Goal: Task Accomplishment & Management: Use online tool/utility

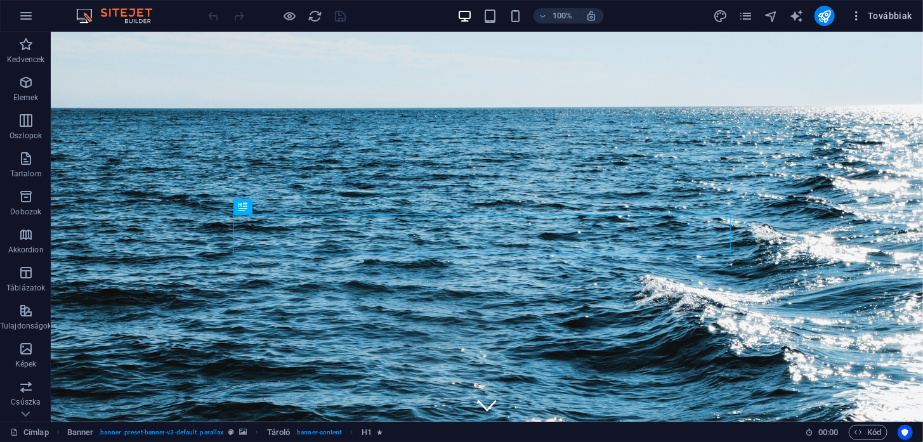
click at [884, 15] on span "Továbbiak" at bounding box center [881, 16] width 62 height 13
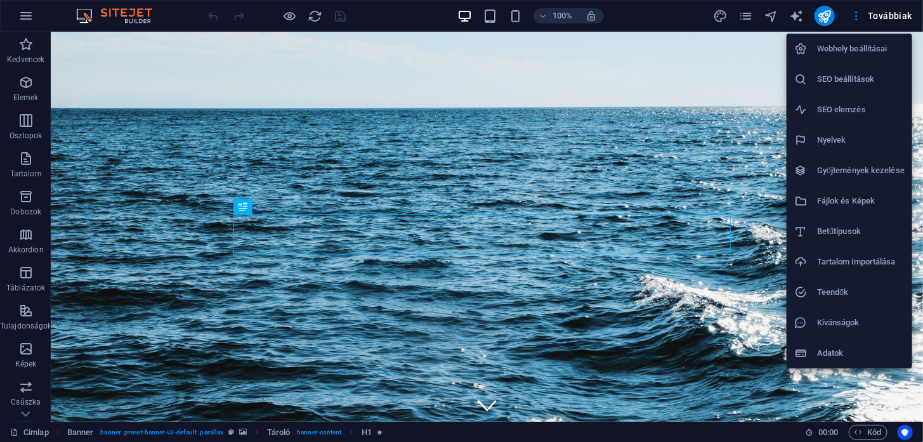
click at [746, 18] on div at bounding box center [461, 221] width 923 height 442
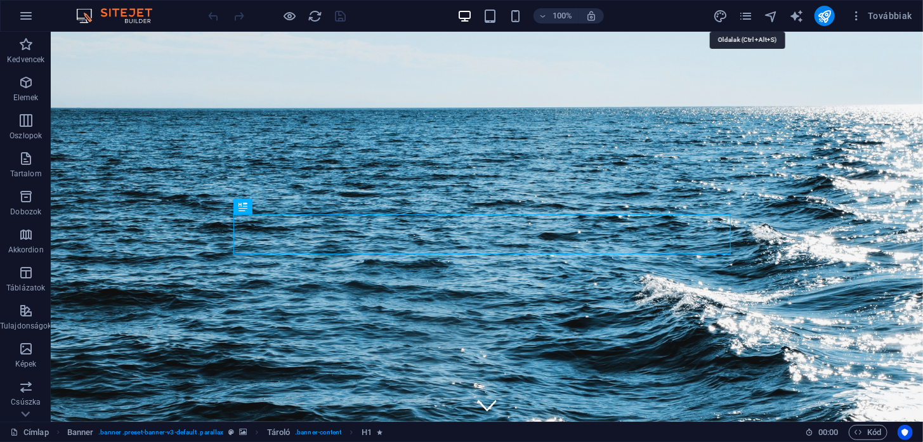
click at [746, 18] on icon "pages" at bounding box center [745, 16] width 15 height 15
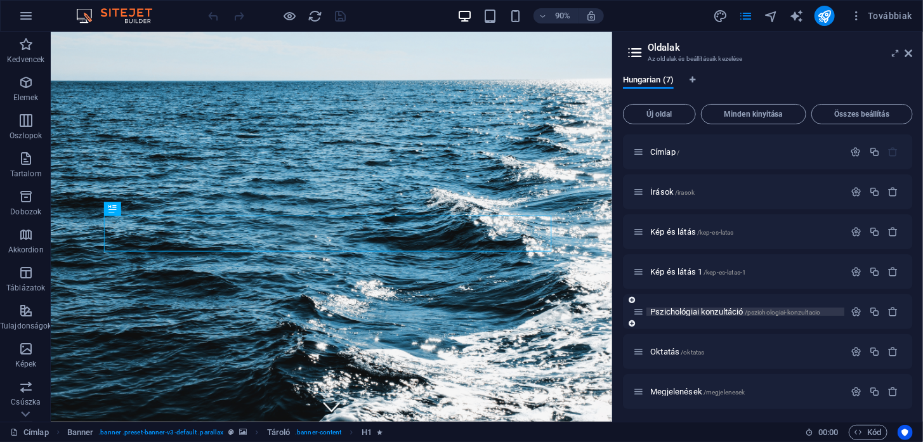
click at [672, 308] on span "Pszichológiai konzultáció /pszichologiai-konzultacio" at bounding box center [735, 312] width 170 height 10
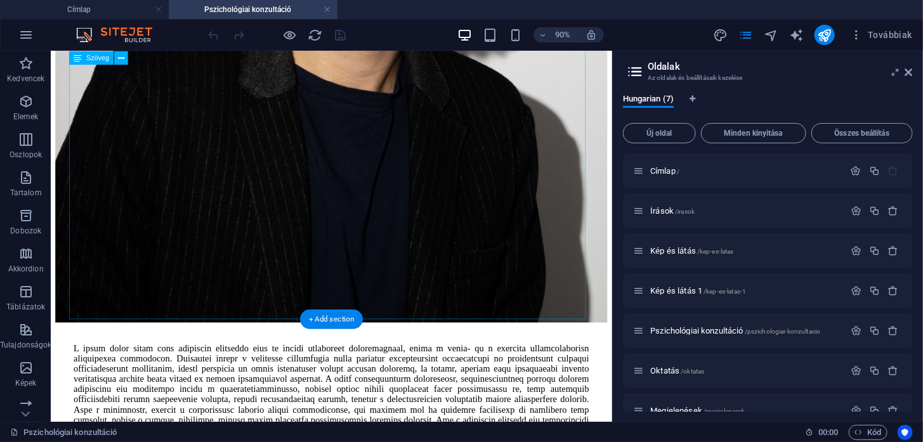
scroll to position [826, 0]
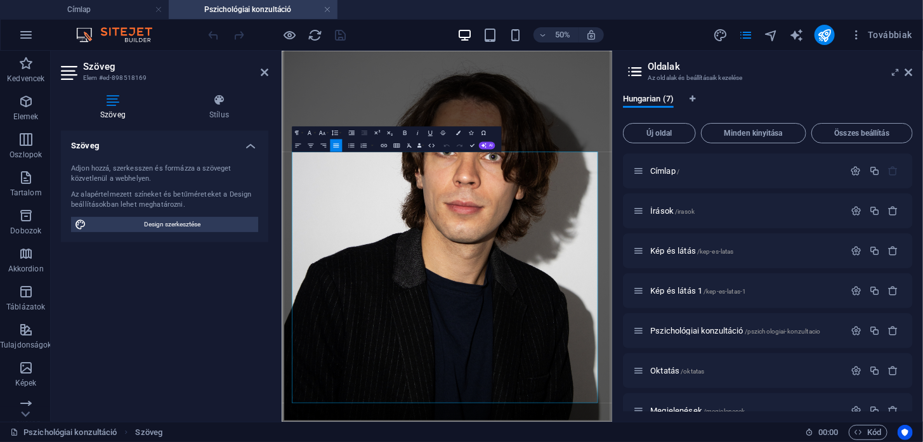
scroll to position [447, 0]
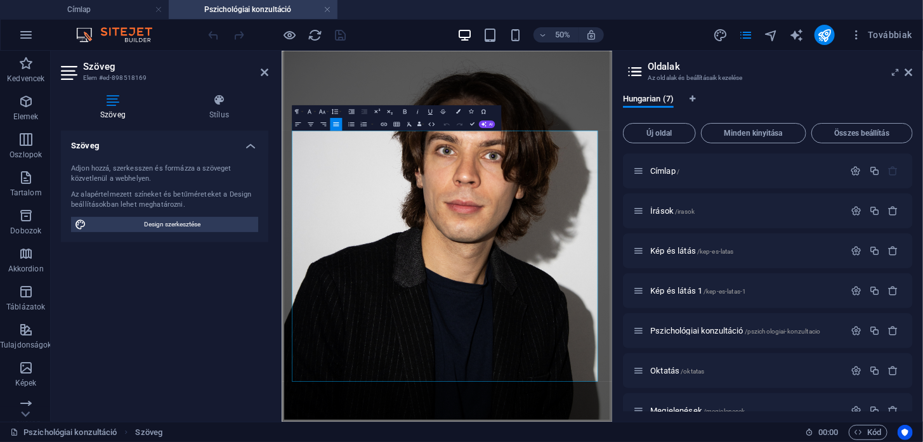
drag, startPoint x: 449, startPoint y: 621, endPoint x: 347, endPoint y: 625, distance: 101.5
drag, startPoint x: 618, startPoint y: 633, endPoint x: 347, endPoint y: 627, distance: 270.2
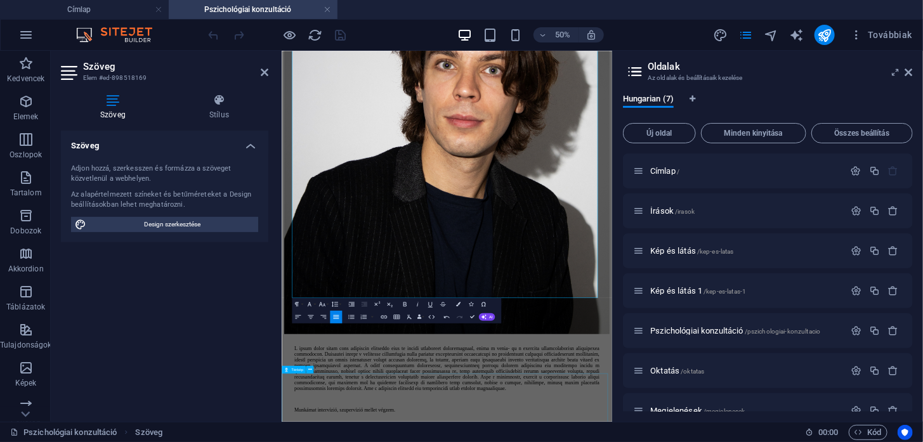
scroll to position [620, 0]
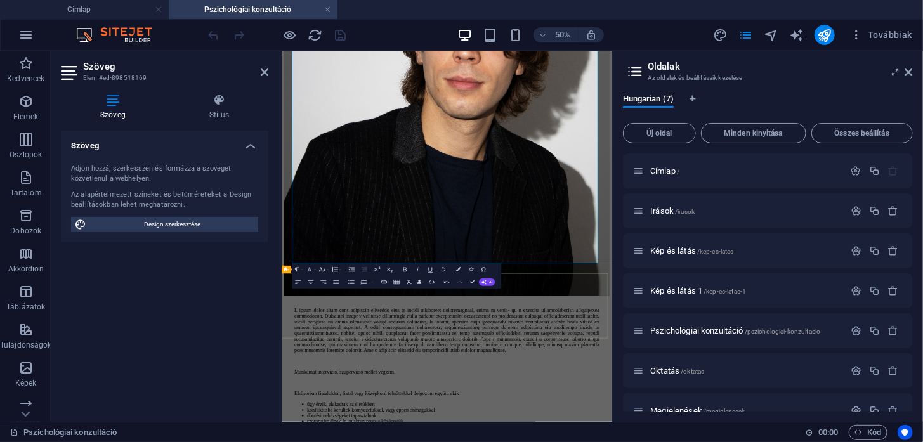
scroll to position [698, 0]
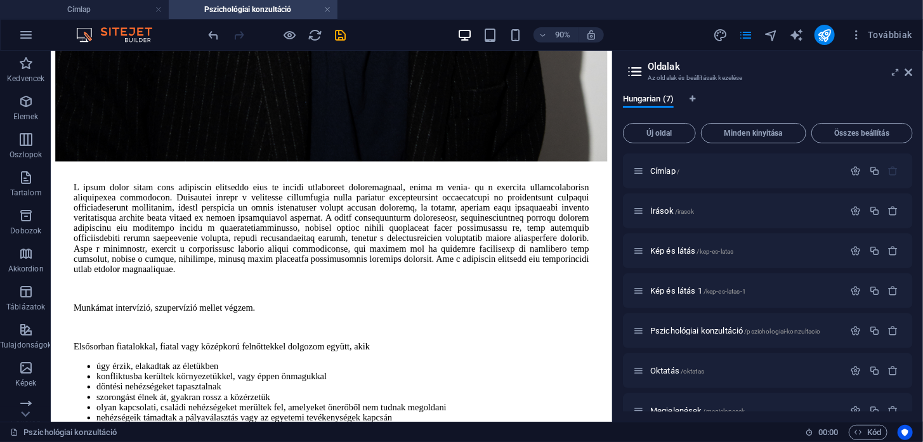
scroll to position [1011, 0]
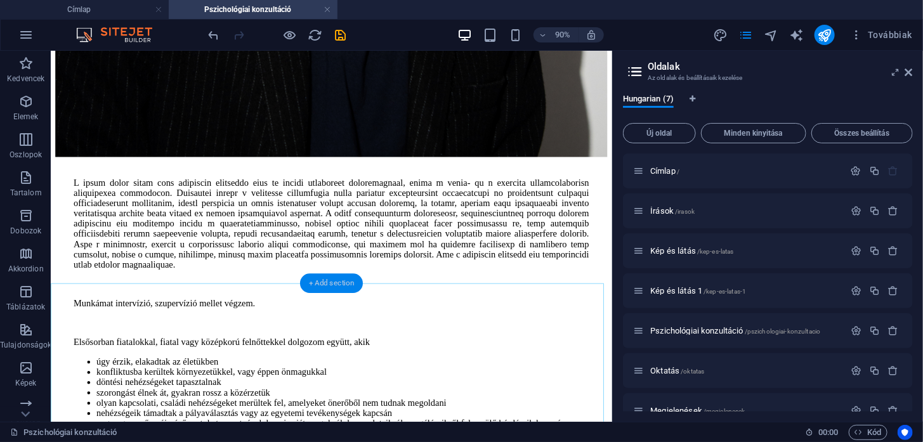
click at [341, 282] on div "+ Add section" at bounding box center [331, 283] width 63 height 20
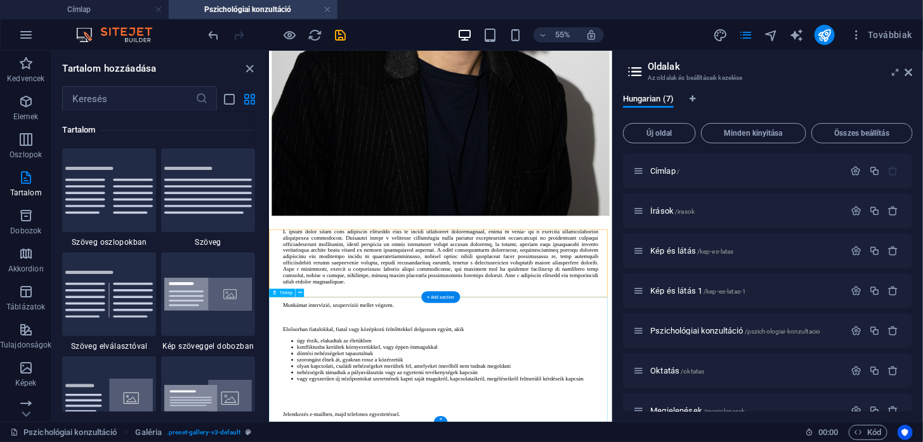
scroll to position [832, 0]
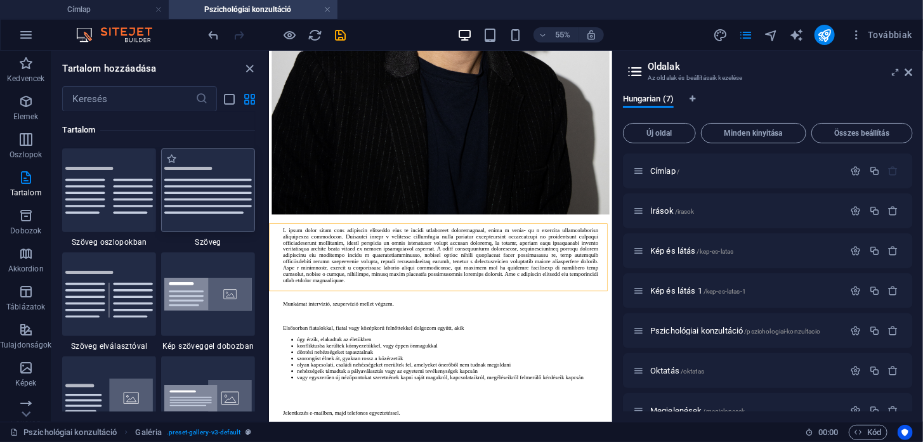
click at [230, 204] on img at bounding box center [208, 190] width 88 height 47
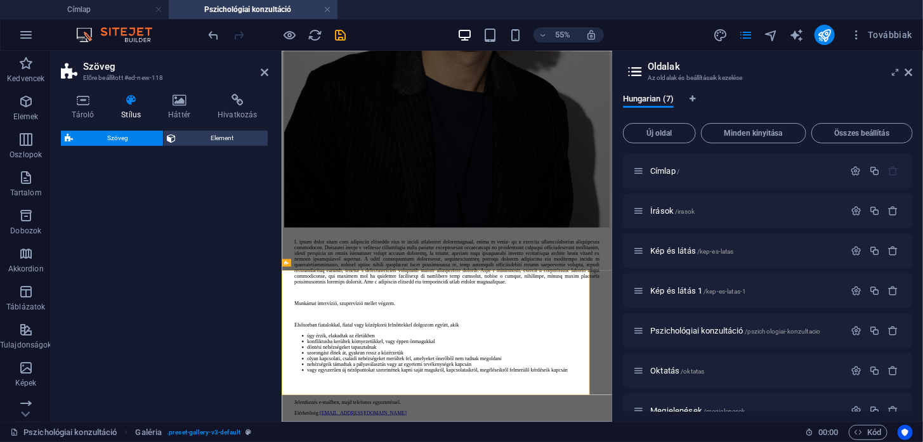
select select "preset-text-v2-default"
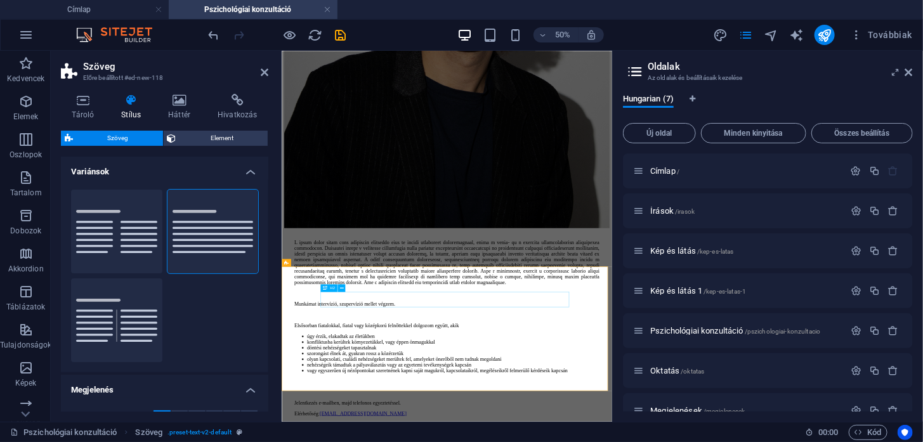
scroll to position [873, 0]
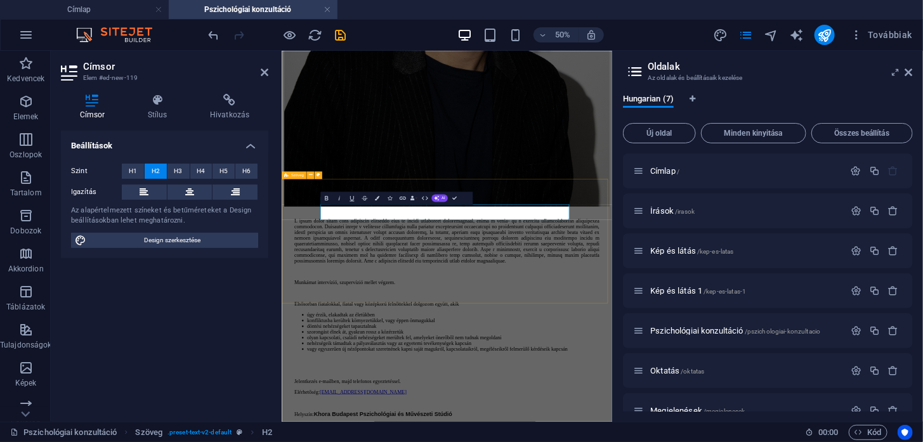
scroll to position [1005, 0]
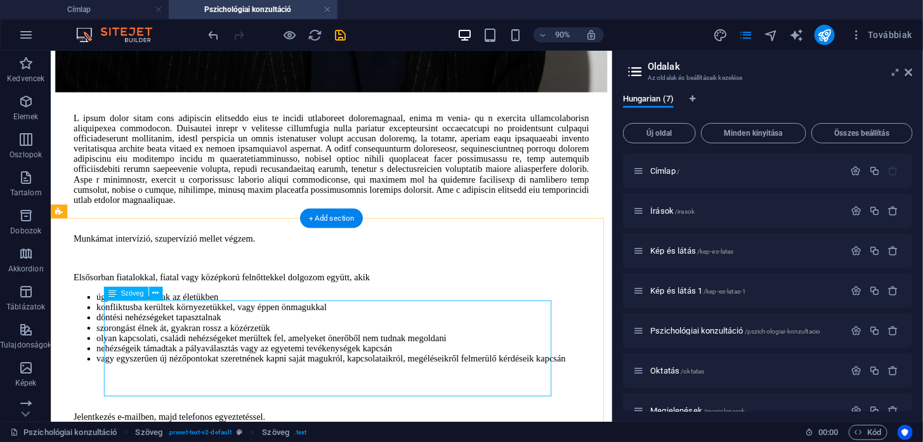
scroll to position [1086, 0]
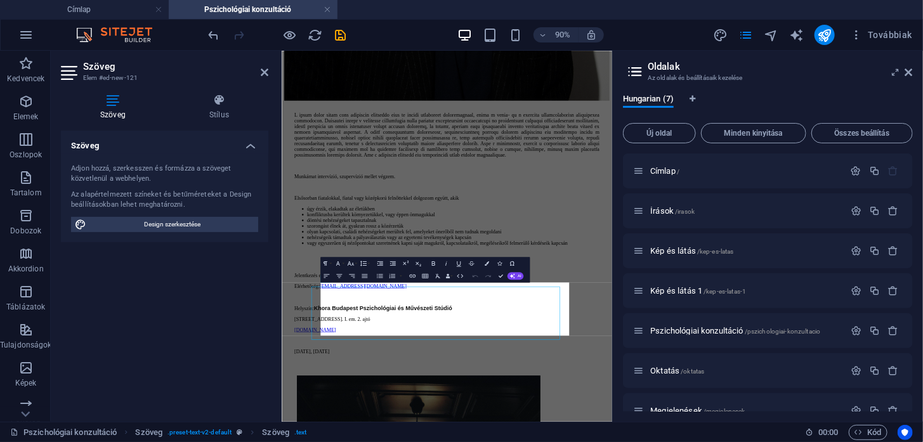
click at [247, 351] on div "Szöveg Adjon hozzá, szerkesszen és formázza a szöveget közvetlenül a webhelyen.…" at bounding box center [164, 271] width 207 height 281
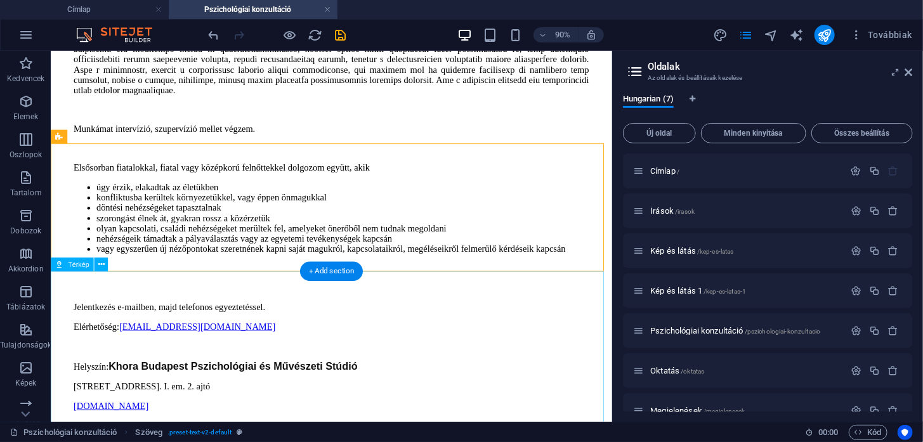
scroll to position [1212, 0]
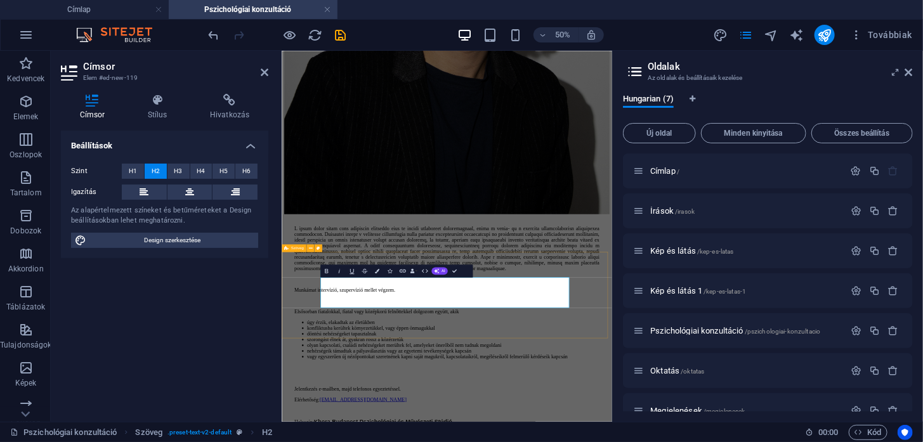
drag, startPoint x: 647, startPoint y: 524, endPoint x: 803, endPoint y: 576, distance: 165.0
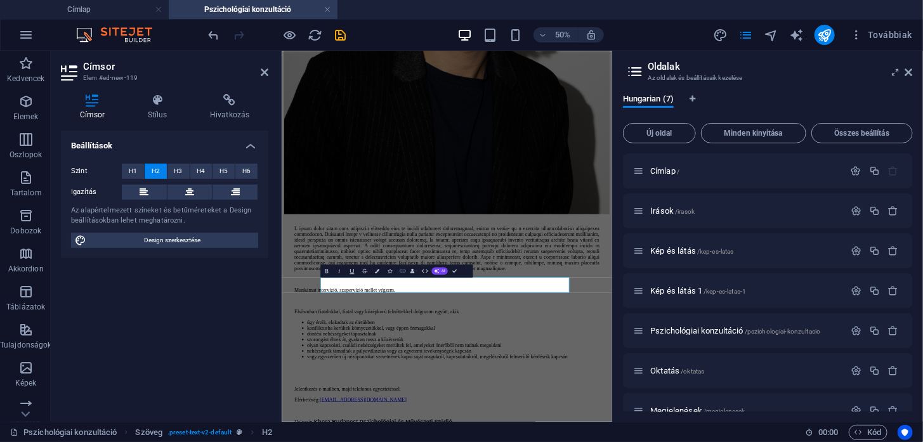
click at [401, 268] on icon "button" at bounding box center [403, 271] width 8 height 8
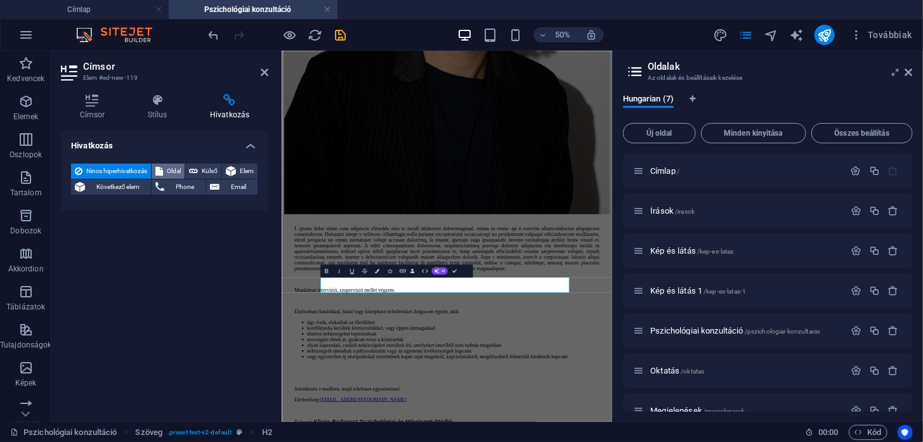
click at [181, 172] on span "Oldal" at bounding box center [174, 171] width 14 height 15
select select
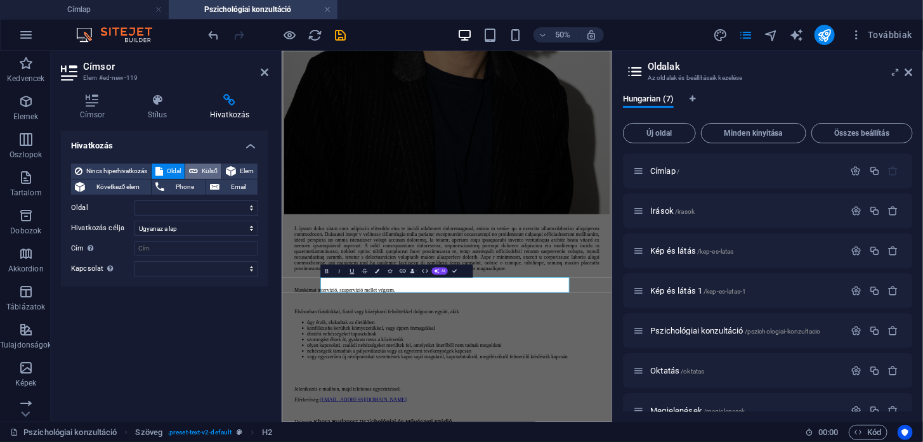
click at [217, 169] on span "Külső" at bounding box center [210, 171] width 16 height 15
select select "blank"
paste input "[URL][DOMAIN_NAME]"
type input "[URL][DOMAIN_NAME]"
click at [173, 245] on input "Cím További hivatkozás leírás, ne legyen azonos a hivatkozás szövegével. A címe…" at bounding box center [196, 248] width 124 height 15
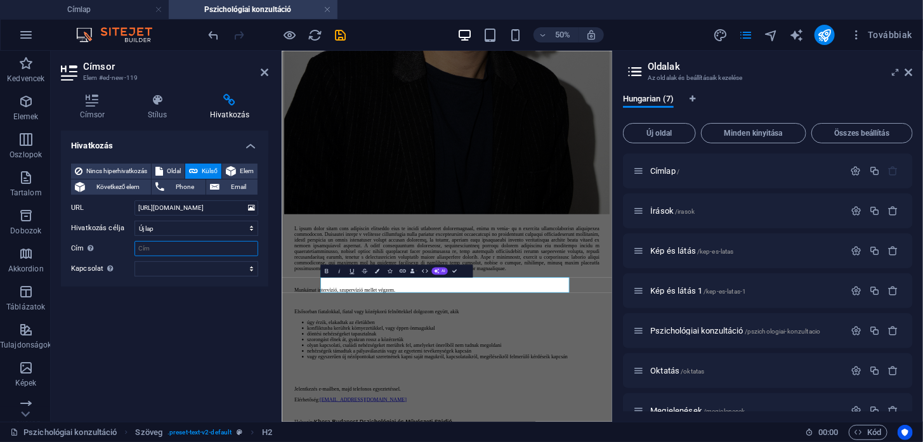
paste input "[URL][DOMAIN_NAME]"
type input "[URL][DOMAIN_NAME]"
click at [203, 324] on div "Hivatkozás Nincs hiperhivatkozás Oldal Külső Elem Következő elem Phone Email Ol…" at bounding box center [164, 271] width 207 height 281
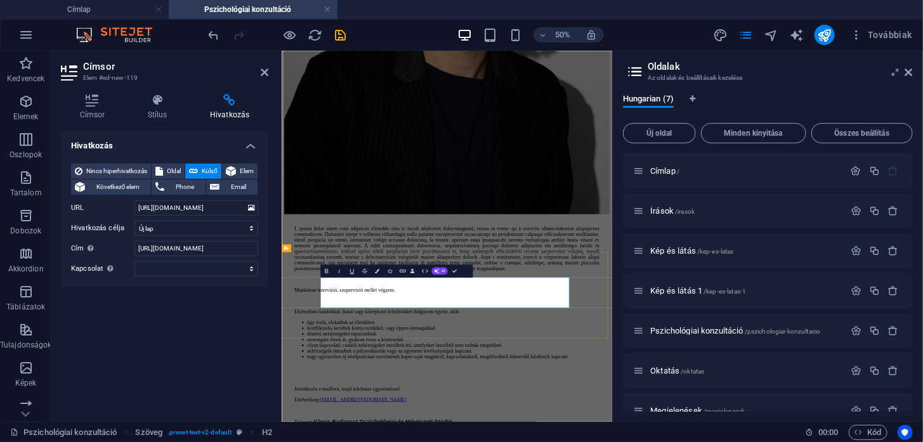
drag, startPoint x: 647, startPoint y: 515, endPoint x: 761, endPoint y: 548, distance: 118.8
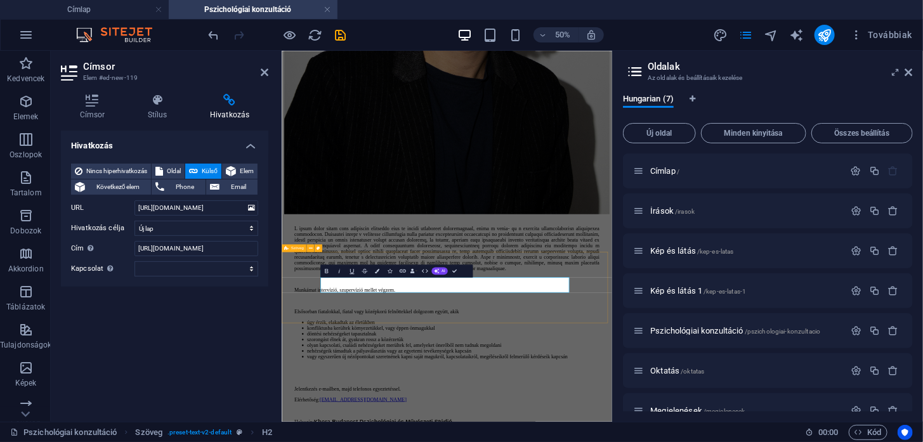
drag, startPoint x: 766, startPoint y: 518, endPoint x: 311, endPoint y: 467, distance: 457.5
click at [228, 95] on icon at bounding box center [229, 100] width 77 height 13
click at [135, 165] on span "Nincs hiperhivatkozás" at bounding box center [116, 171] width 61 height 15
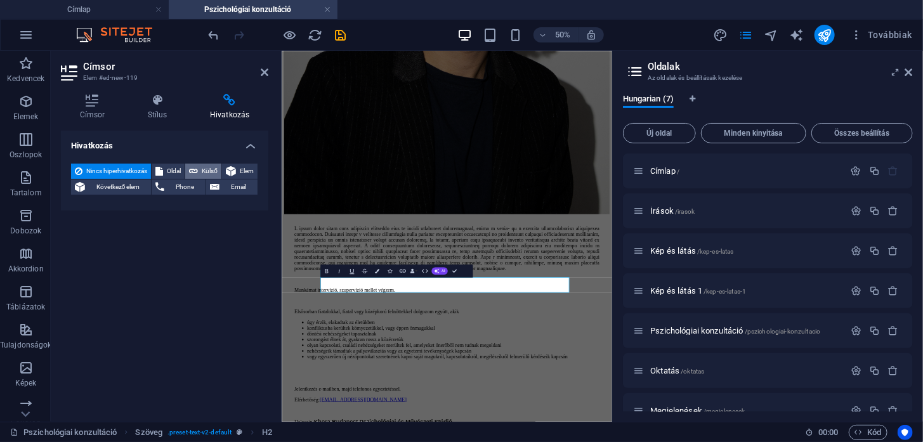
click at [217, 164] on span "Külső" at bounding box center [210, 171] width 16 height 15
select select "blank"
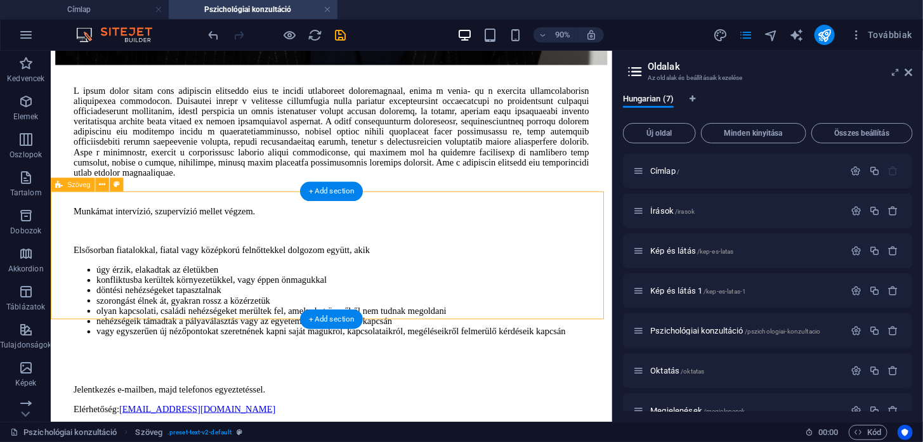
scroll to position [1134, 0]
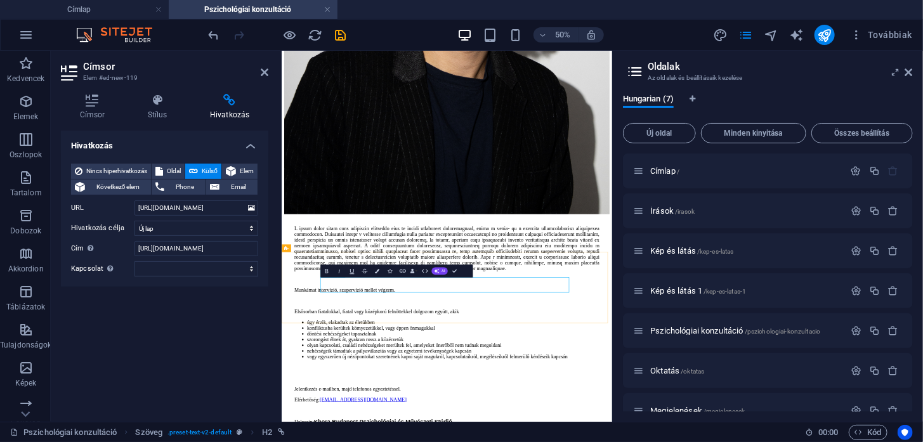
drag, startPoint x: 750, startPoint y: 513, endPoint x: 386, endPoint y: 523, distance: 364.7
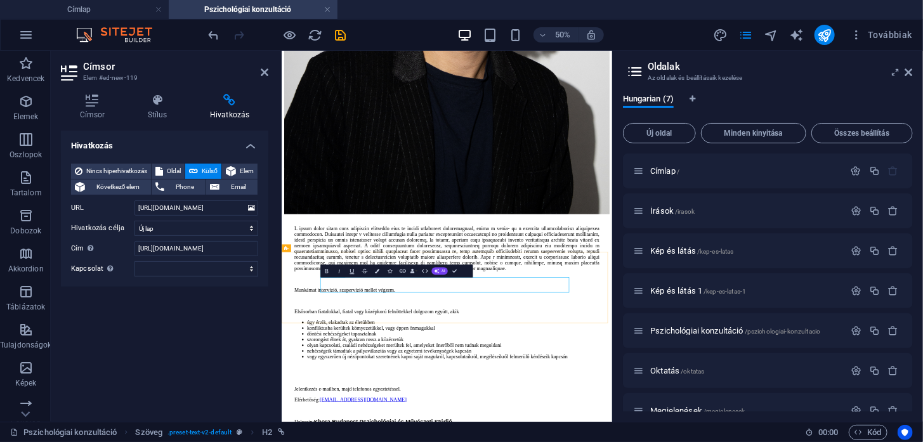
drag, startPoint x: 748, startPoint y: 512, endPoint x: 359, endPoint y: 520, distance: 389.4
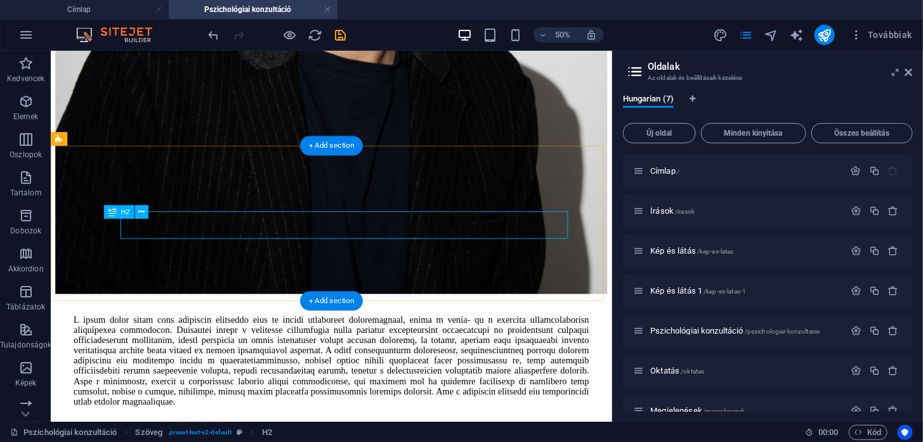
scroll to position [1164, 0]
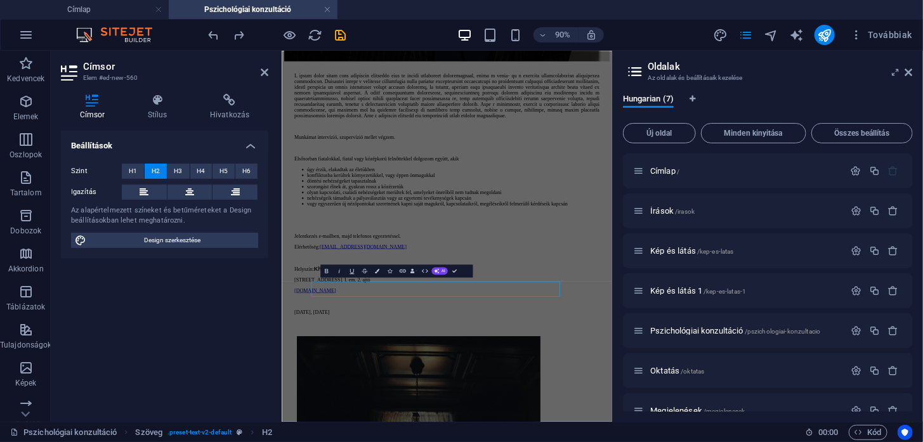
click at [193, 236] on span "Design szerkesztése" at bounding box center [172, 240] width 164 height 15
select select "rem"
select select "200"
select select "px"
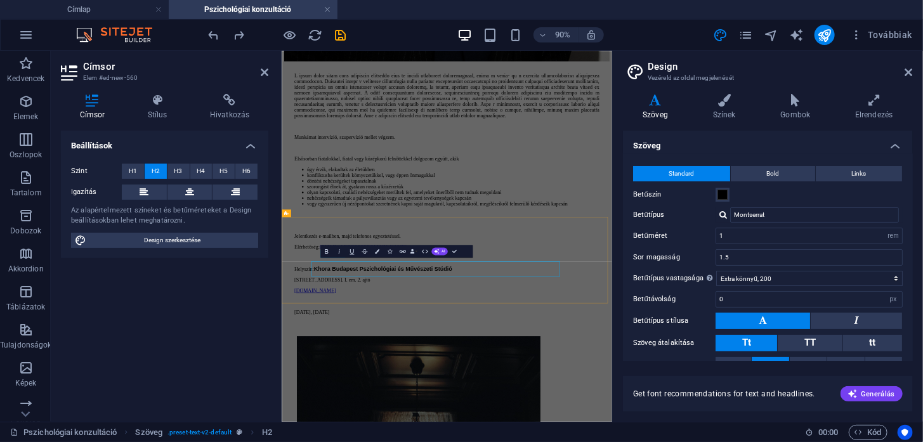
scroll to position [929, 0]
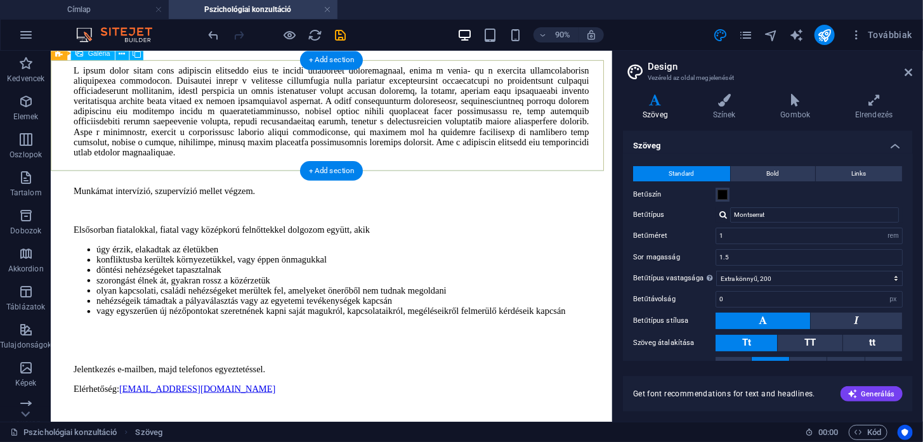
scroll to position [1164, 0]
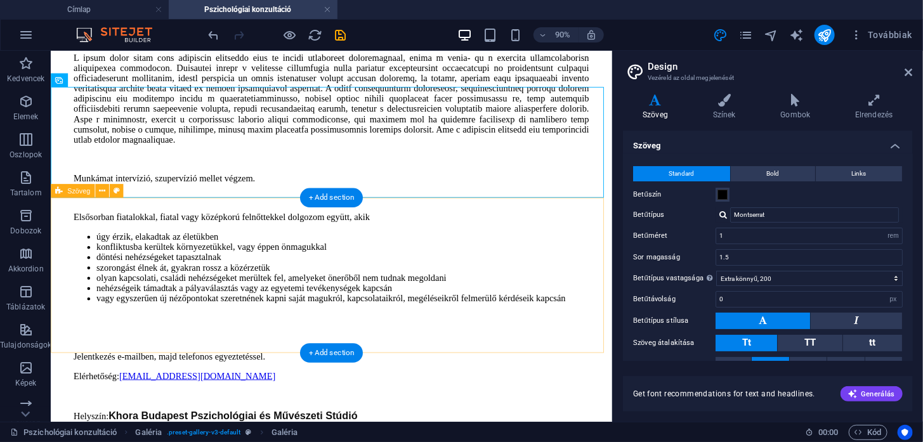
scroll to position [1151, 0]
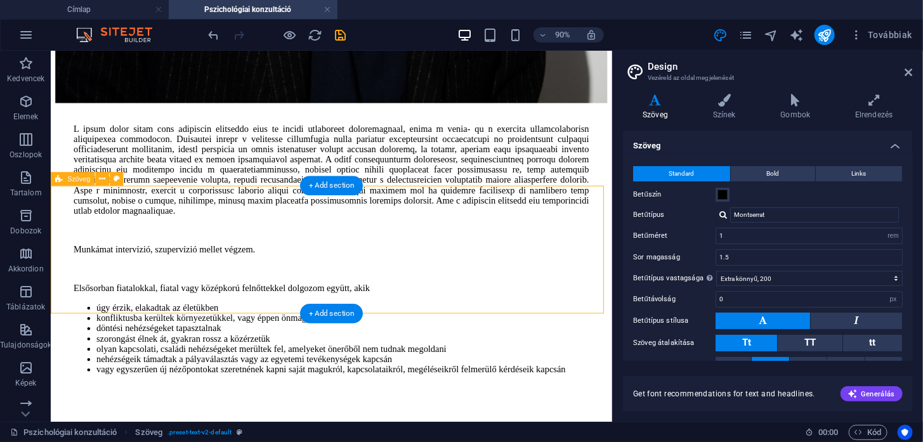
scroll to position [1134, 0]
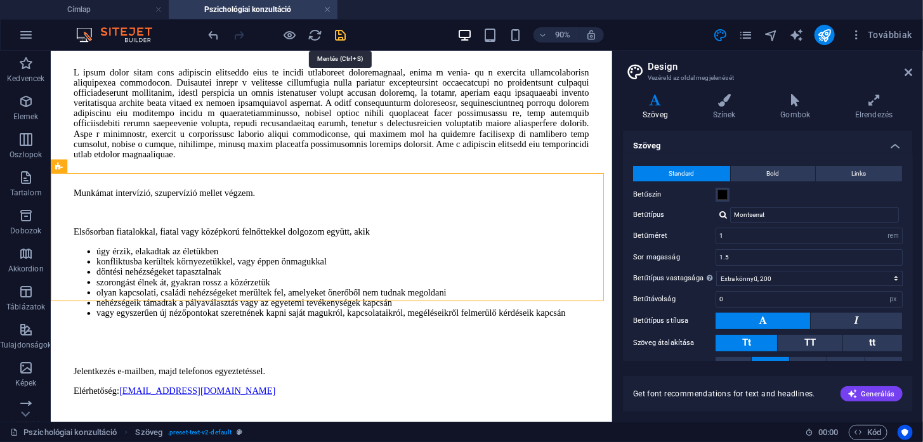
click at [338, 35] on icon "save" at bounding box center [341, 35] width 15 height 15
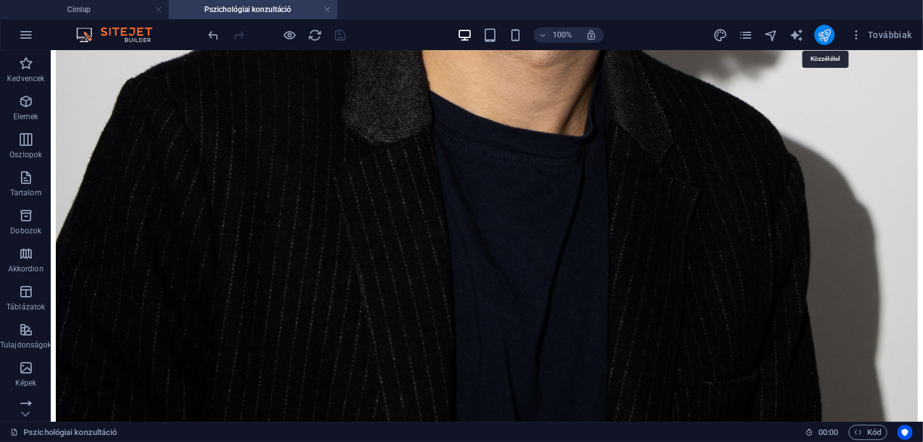
click at [828, 37] on icon "publish" at bounding box center [824, 35] width 15 height 15
